Goal: Navigation & Orientation: Find specific page/section

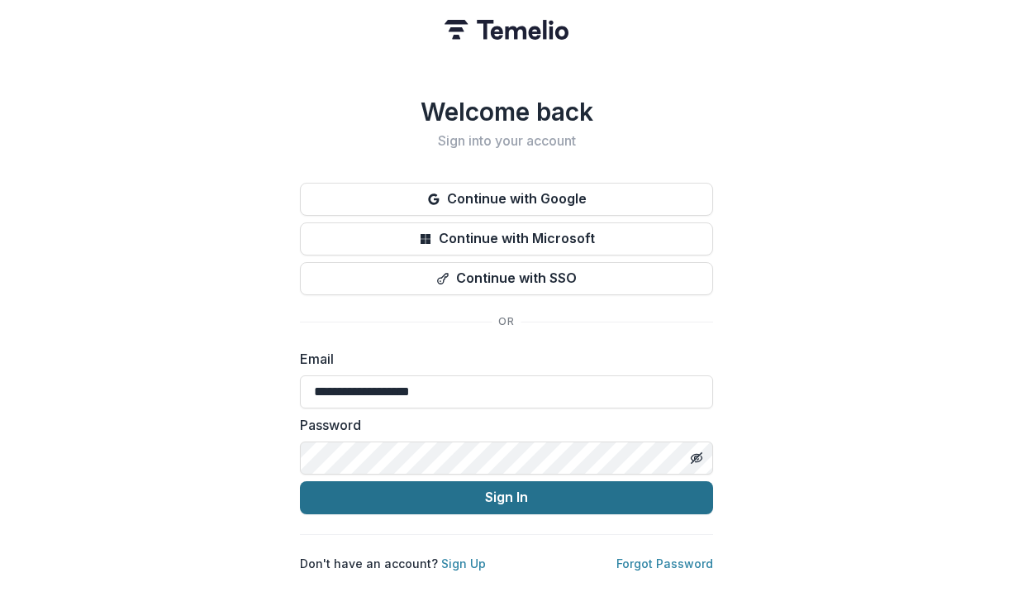
click at [493, 487] on button "Sign In" at bounding box center [506, 497] width 413 height 33
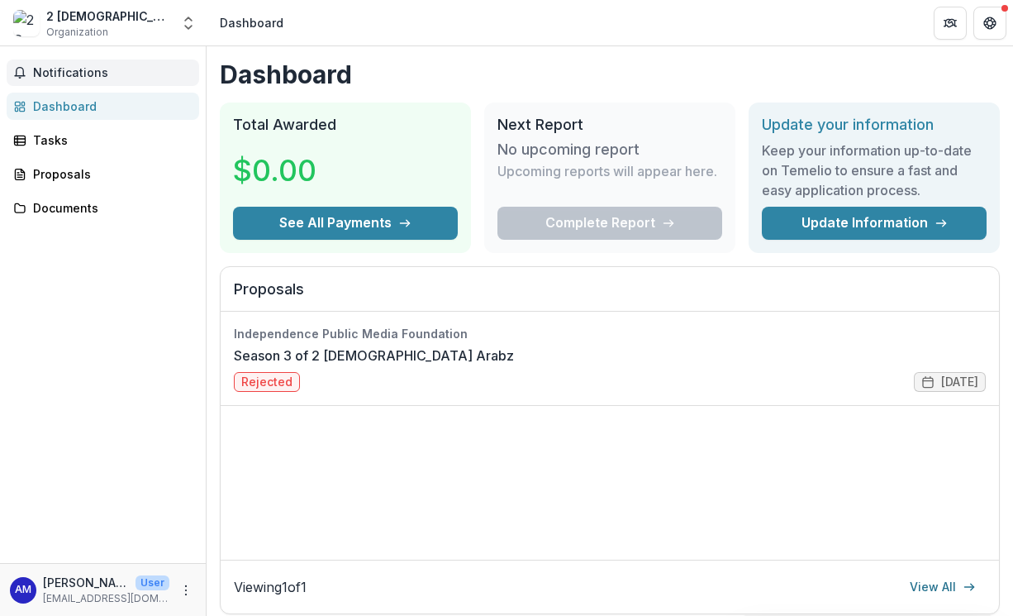
click at [71, 71] on span "Notifications" at bounding box center [113, 73] width 160 height 14
click at [50, 145] on div "Tasks" at bounding box center [109, 139] width 153 height 17
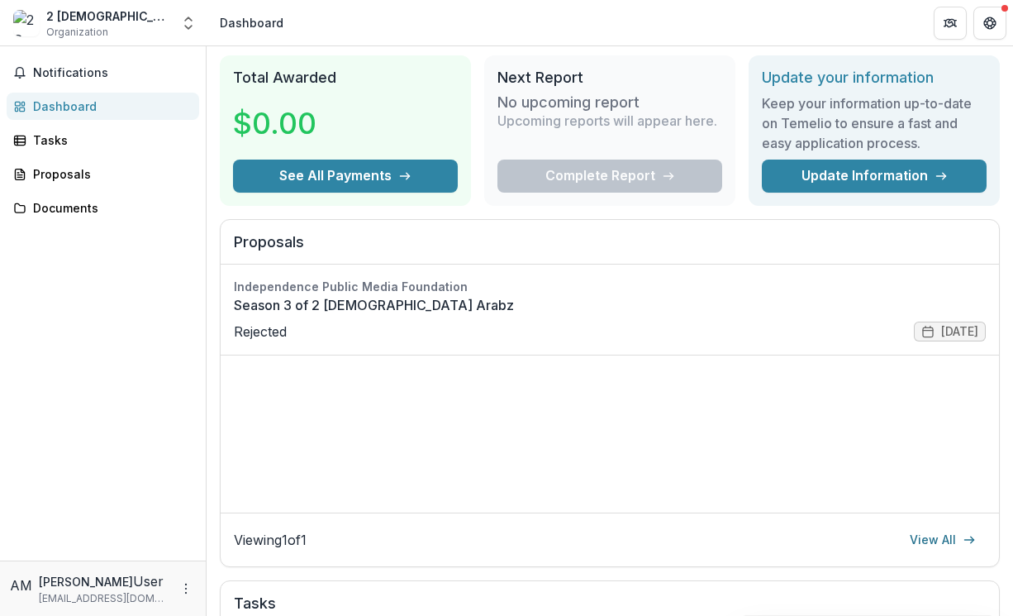
scroll to position [79, 0]
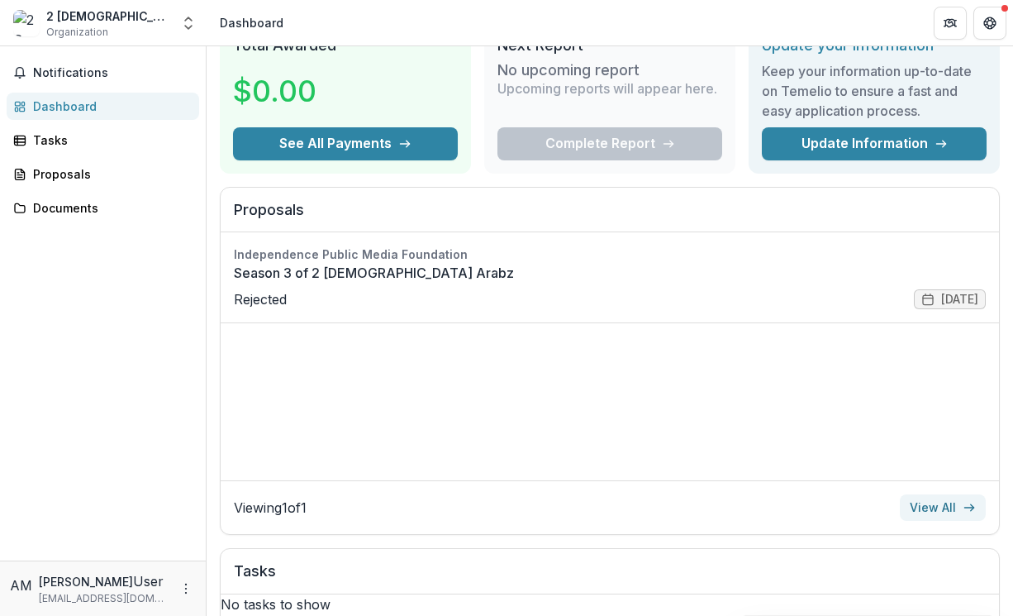
click at [942, 509] on link "View All" at bounding box center [943, 507] width 86 height 26
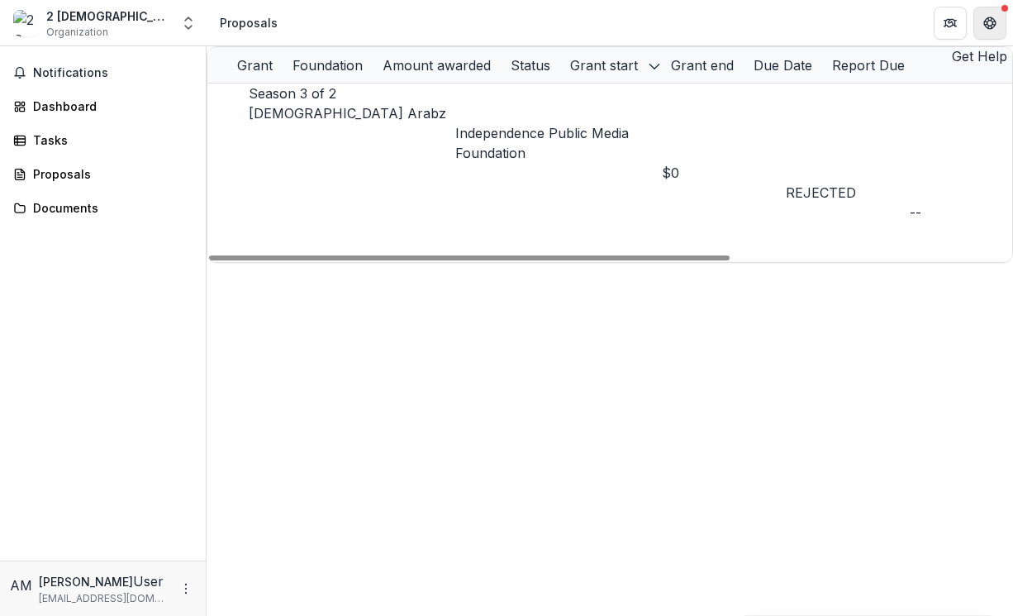
click at [994, 18] on icon "Get Help" at bounding box center [990, 23] width 13 height 13
click at [96, 109] on div "Dashboard" at bounding box center [109, 106] width 153 height 17
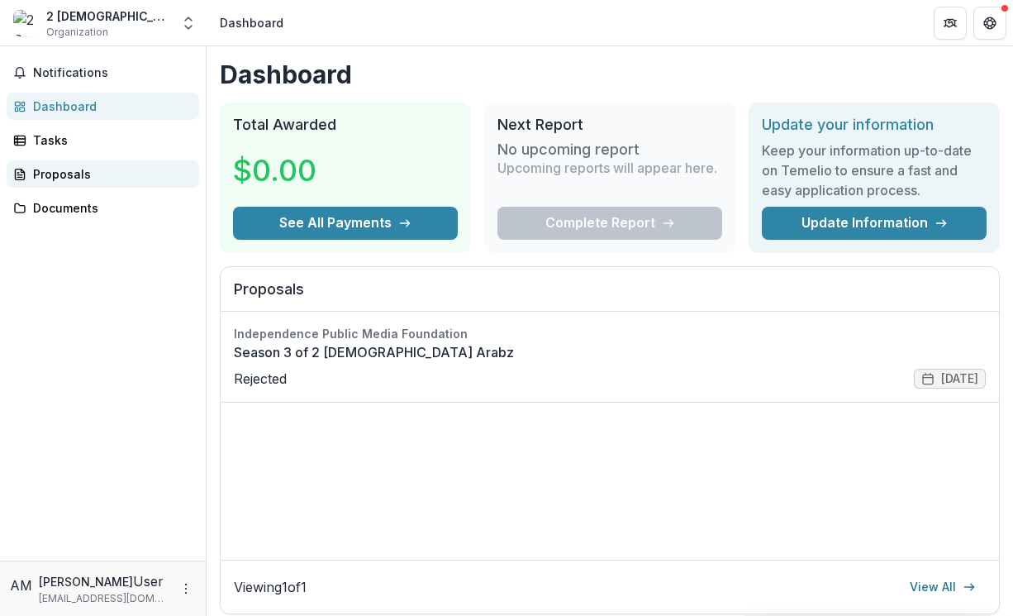
click at [64, 172] on div "Proposals" at bounding box center [109, 173] width 153 height 17
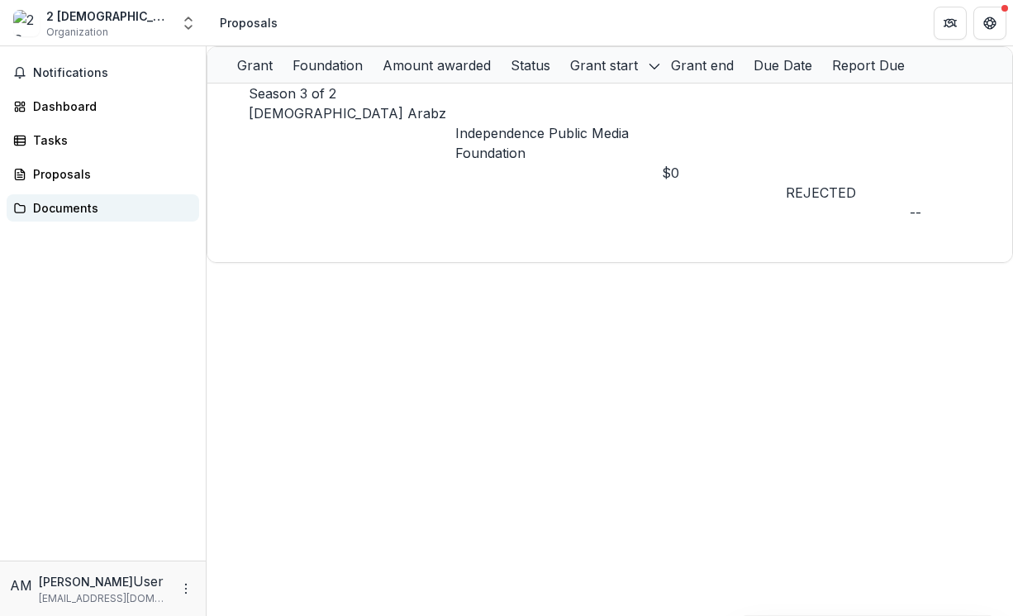
click at [56, 217] on link "Documents" at bounding box center [103, 207] width 193 height 27
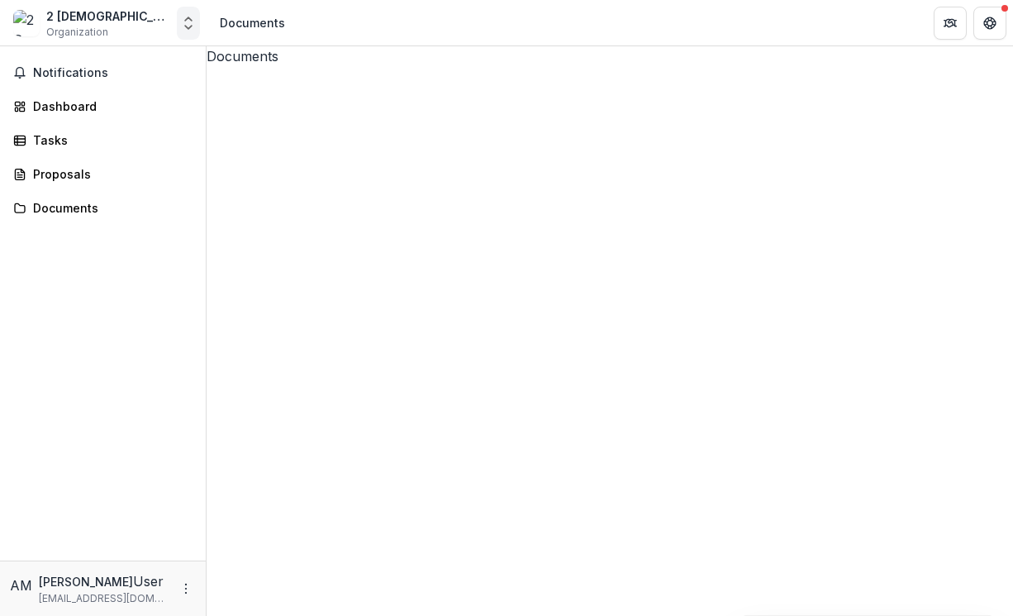
click at [188, 30] on icon "Open entity switcher" at bounding box center [188, 23] width 17 height 17
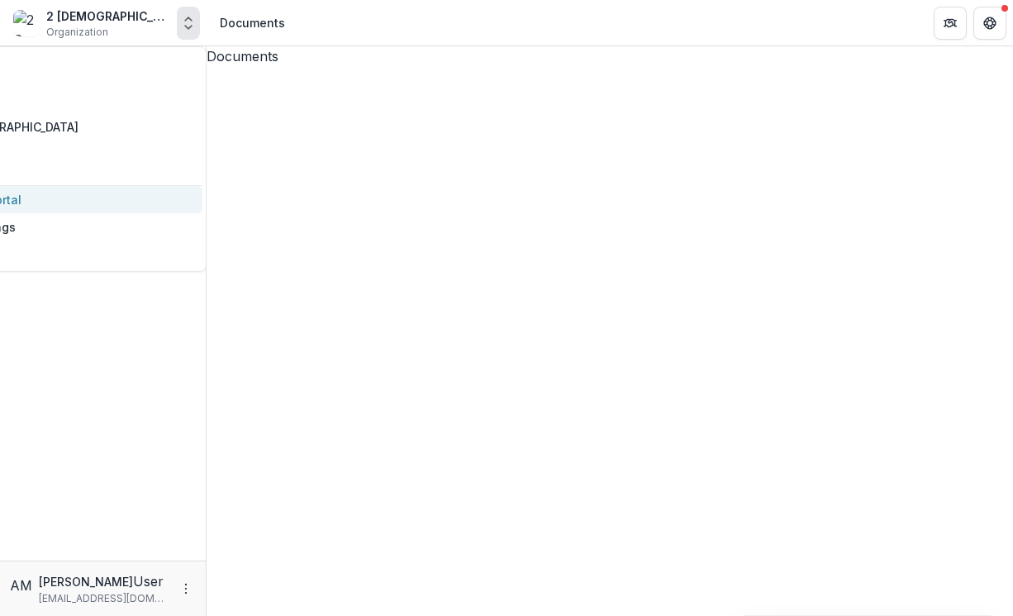
click at [102, 186] on link "Contributor Portal" at bounding box center [50, 199] width 303 height 27
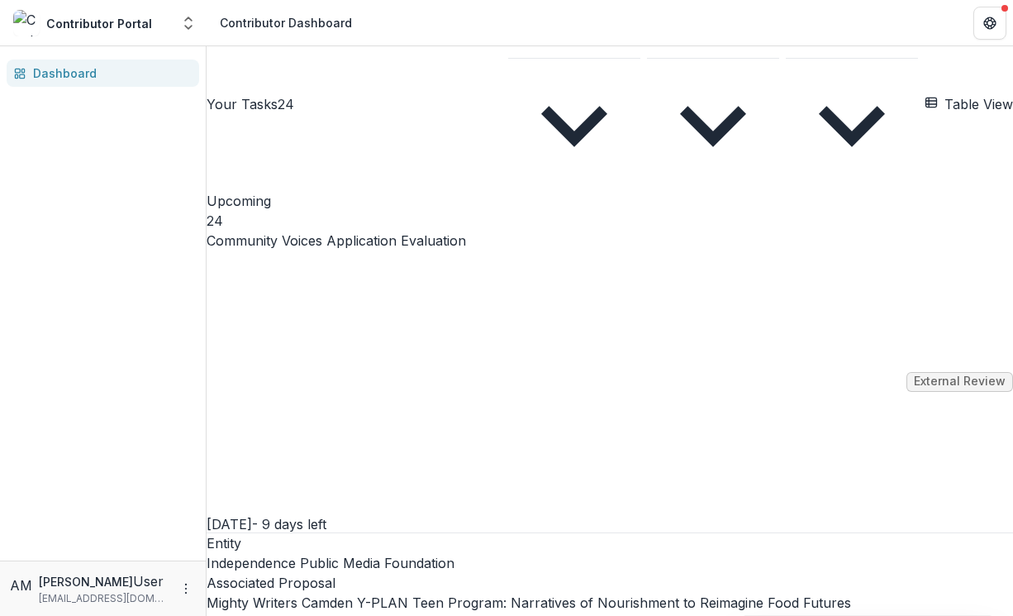
scroll to position [3806, 0]
